Goal: Find contact information: Find contact information

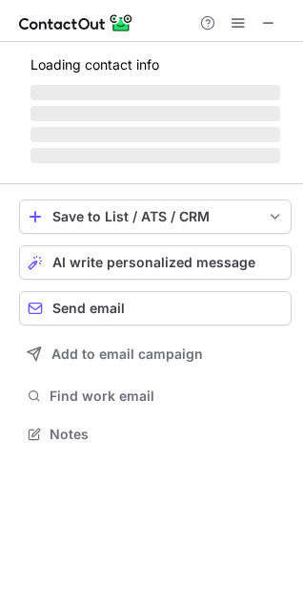
scroll to position [415, 303]
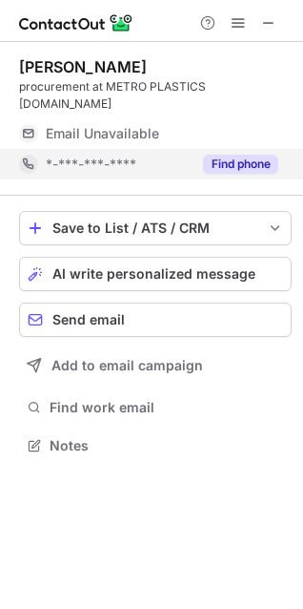
click at [229, 155] on button "Find phone" at bounding box center [240, 164] width 75 height 19
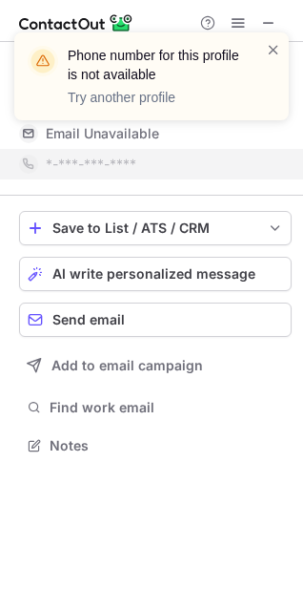
click at [277, 59] on div at bounding box center [273, 76] width 15 height 73
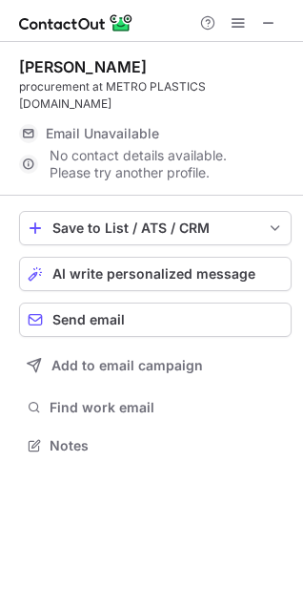
click at [267, 15] on div "Phone number for this profile is not available Try another profile" at bounding box center [151, 32] width 305 height 38
click at [267, 21] on span at bounding box center [268, 22] width 15 height 15
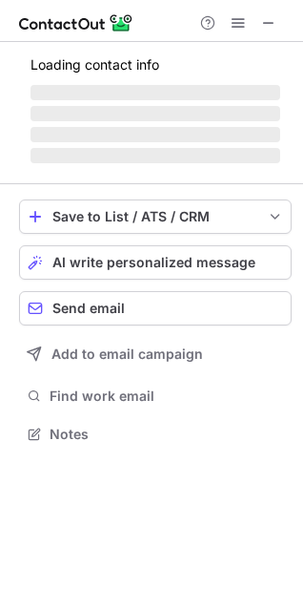
scroll to position [415, 303]
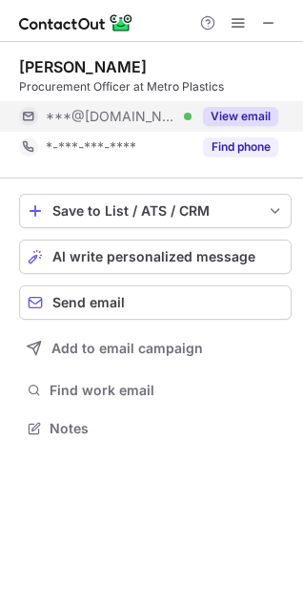
click at [256, 111] on button "View email" at bounding box center [240, 116] width 75 height 19
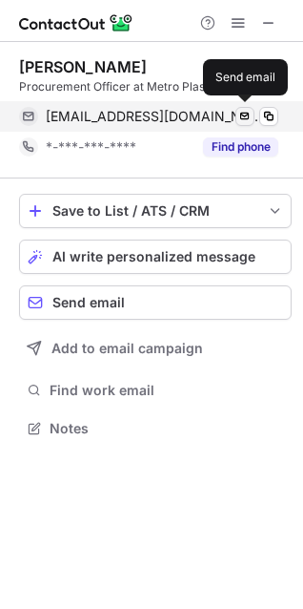
click at [245, 120] on span at bounding box center [245, 116] width 15 height 15
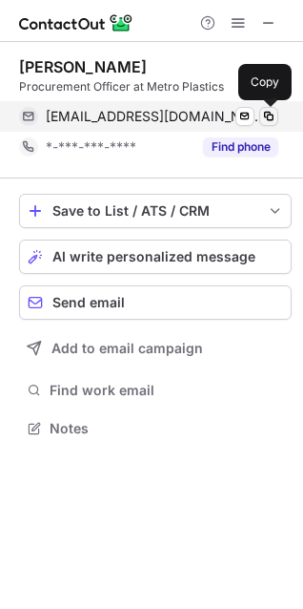
click at [272, 119] on span at bounding box center [268, 116] width 15 height 15
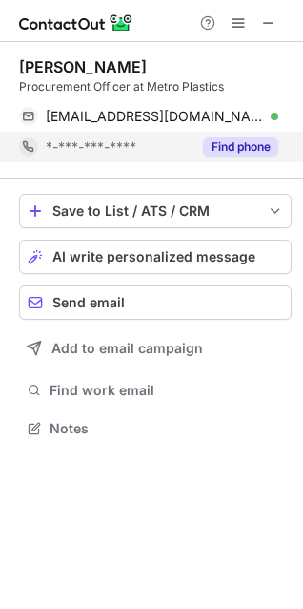
click at [244, 155] on button "Find phone" at bounding box center [240, 146] width 75 height 19
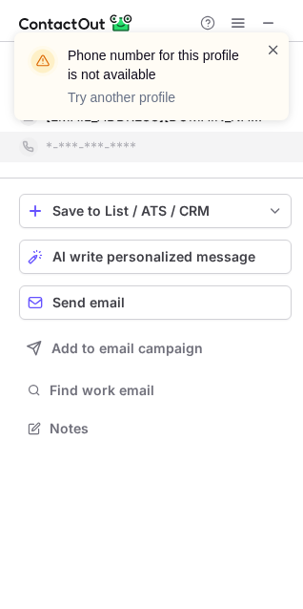
click at [273, 52] on span at bounding box center [273, 49] width 15 height 19
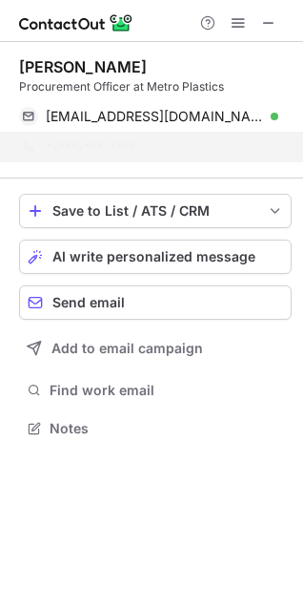
click at [273, 24] on div "Phone number for this profile is not available Try another profile" at bounding box center [151, 32] width 305 height 38
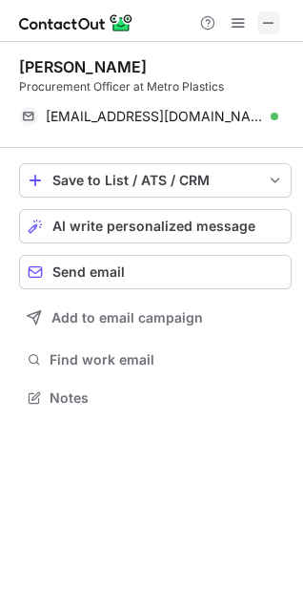
click at [267, 23] on span at bounding box center [268, 22] width 15 height 15
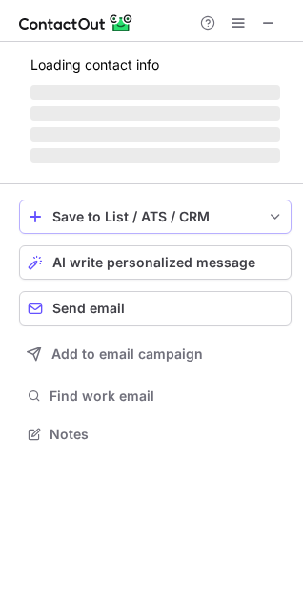
scroll to position [415, 303]
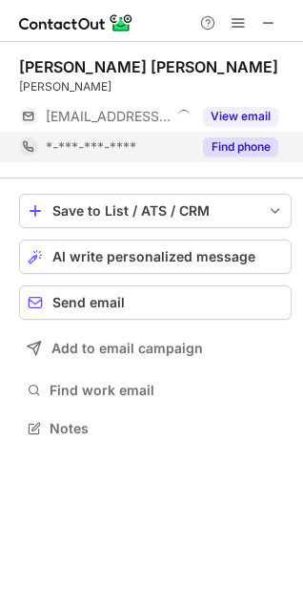
click at [241, 147] on button "Find phone" at bounding box center [240, 146] width 75 height 19
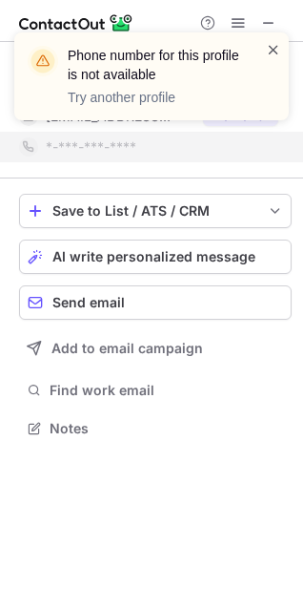
click at [271, 55] on span at bounding box center [273, 49] width 15 height 19
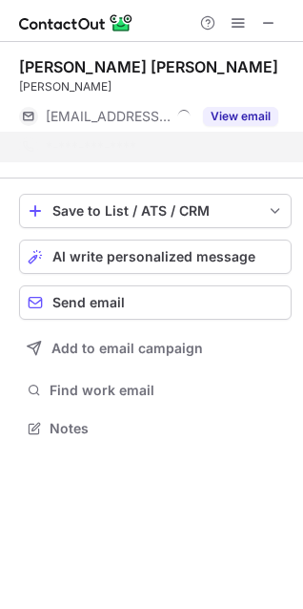
click at [269, 22] on div "Phone number for this profile is not available Try another profile" at bounding box center [151, 83] width 305 height 141
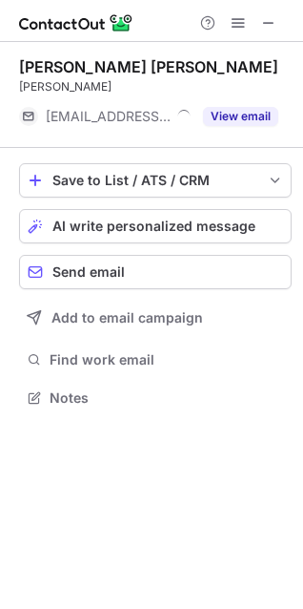
scroll to position [385, 303]
click at [266, 21] on span at bounding box center [268, 22] width 15 height 15
